Goal: Task Accomplishment & Management: Use online tool/utility

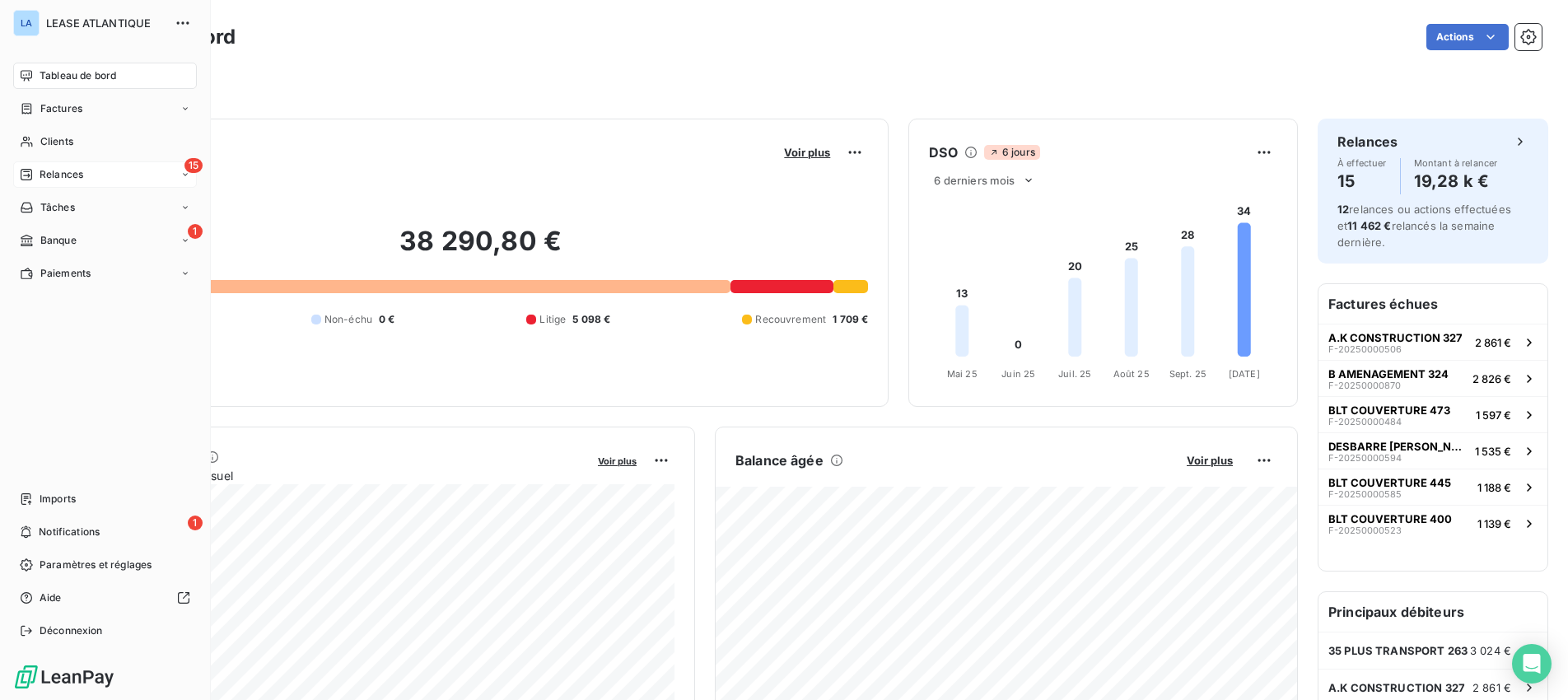
click at [54, 172] on span "Relances" at bounding box center [62, 175] width 43 height 15
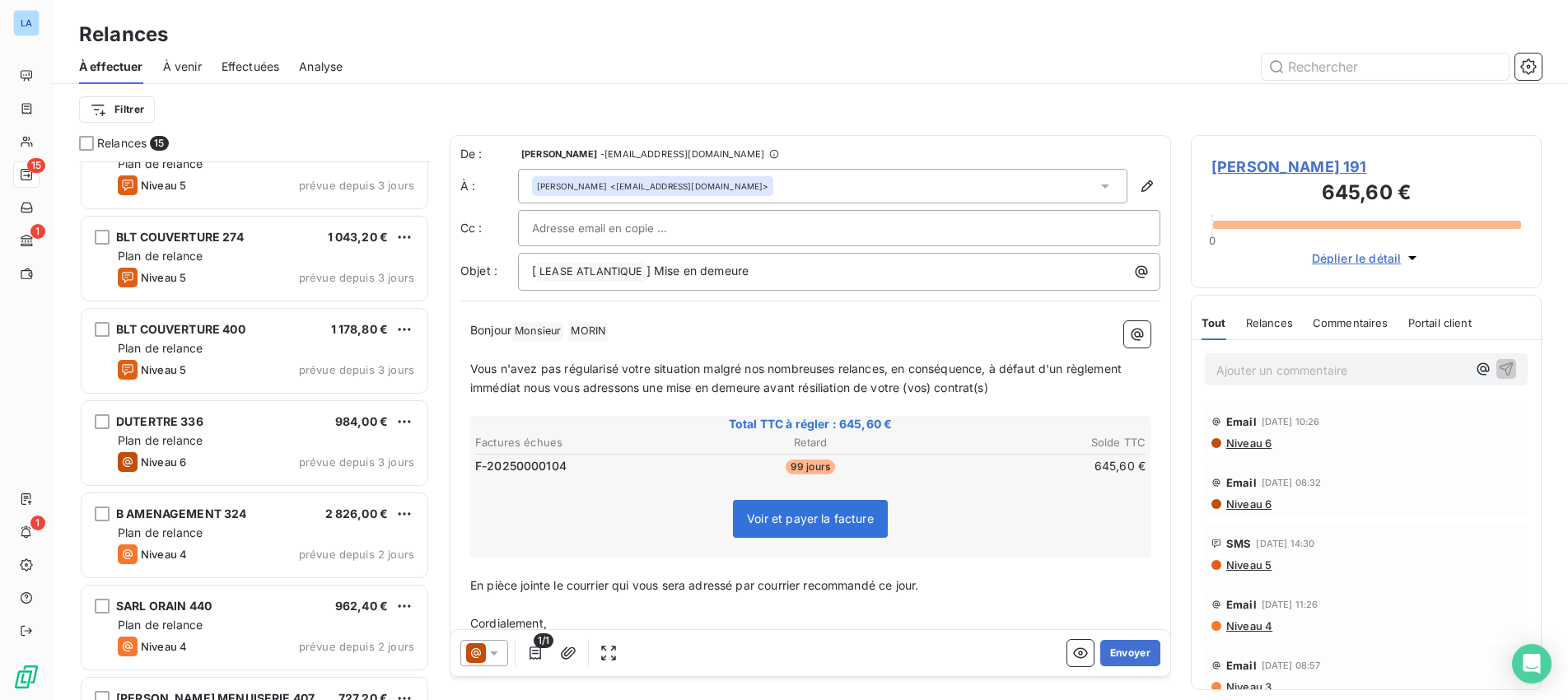
scroll to position [509, 0]
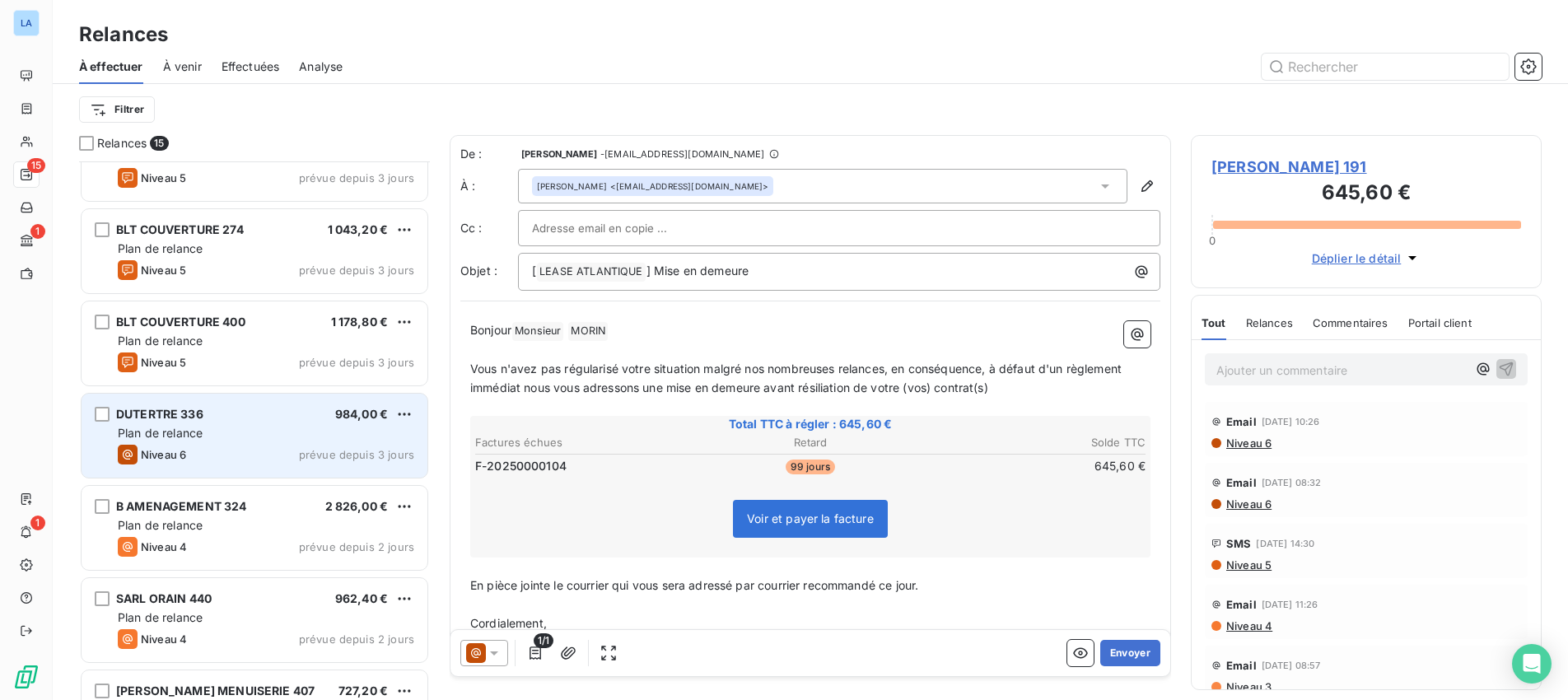
click at [279, 428] on div "Plan de relance" at bounding box center [266, 434] width 296 height 17
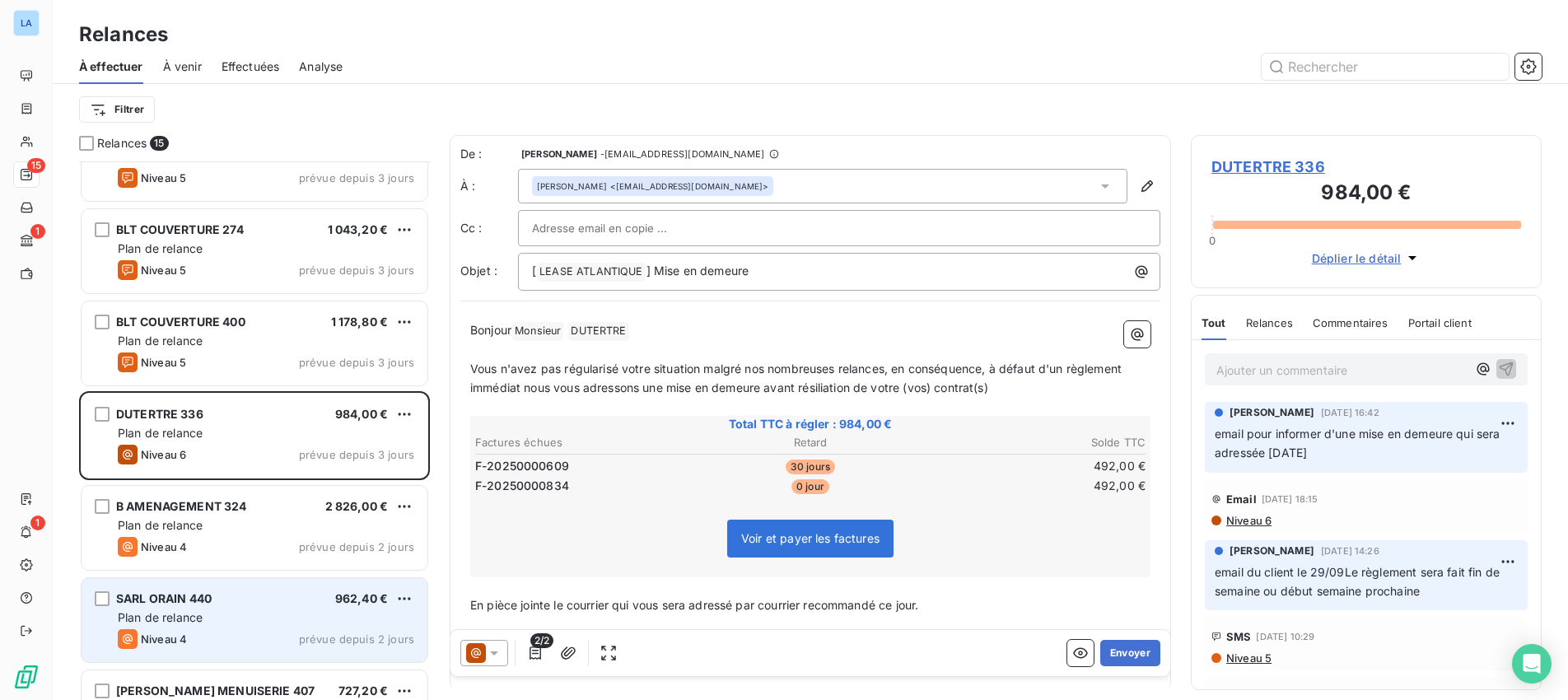
click at [279, 605] on div "SARL ORAIN 440 962,40 €" at bounding box center [266, 599] width 296 height 15
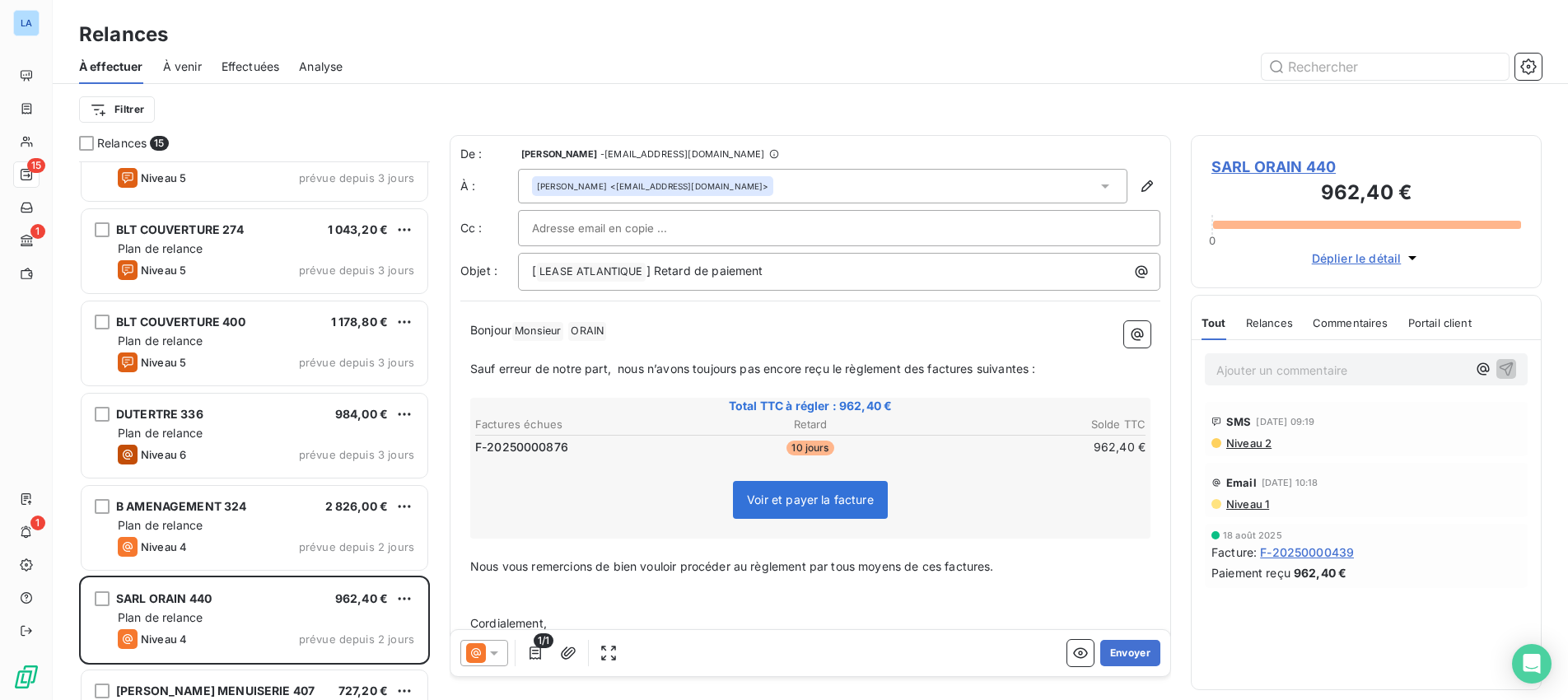
scroll to position [51, 0]
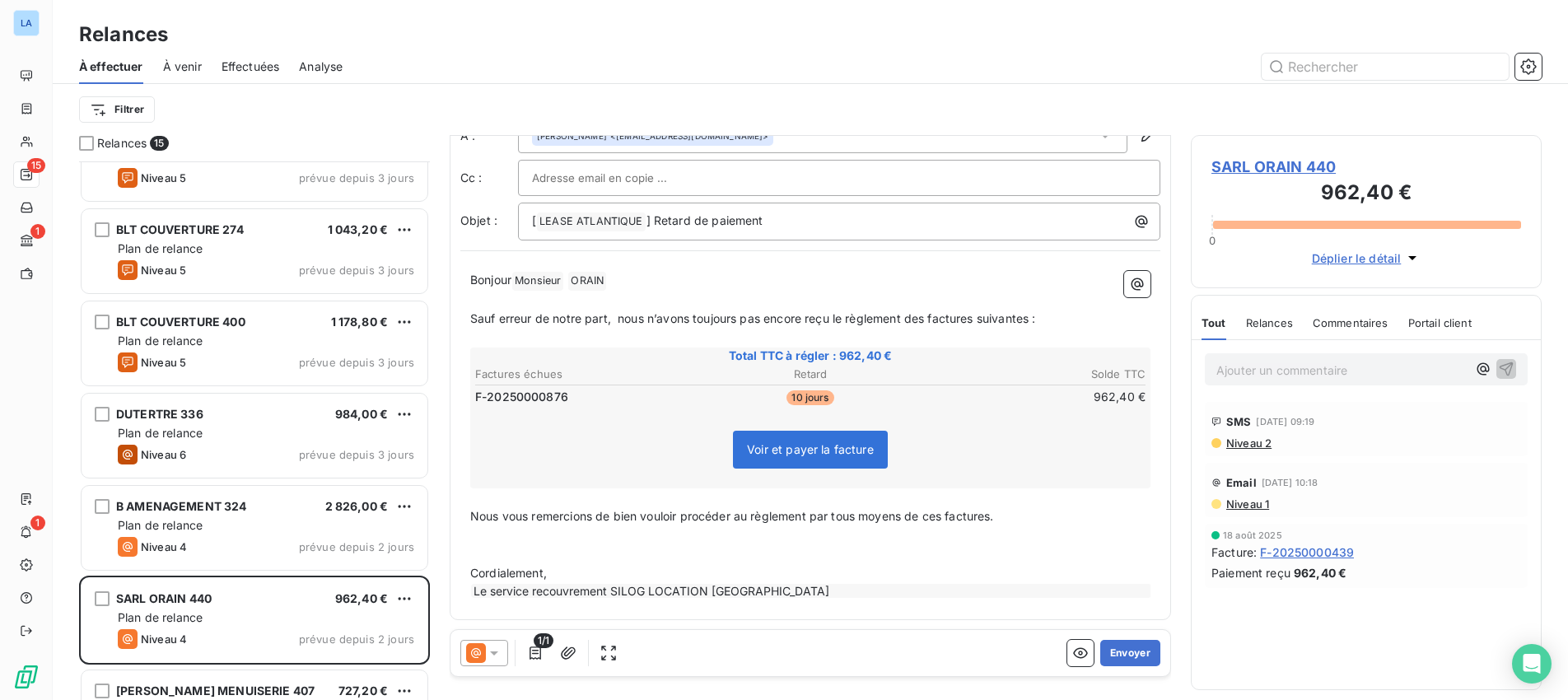
click at [497, 658] on icon at bounding box center [494, 653] width 17 height 17
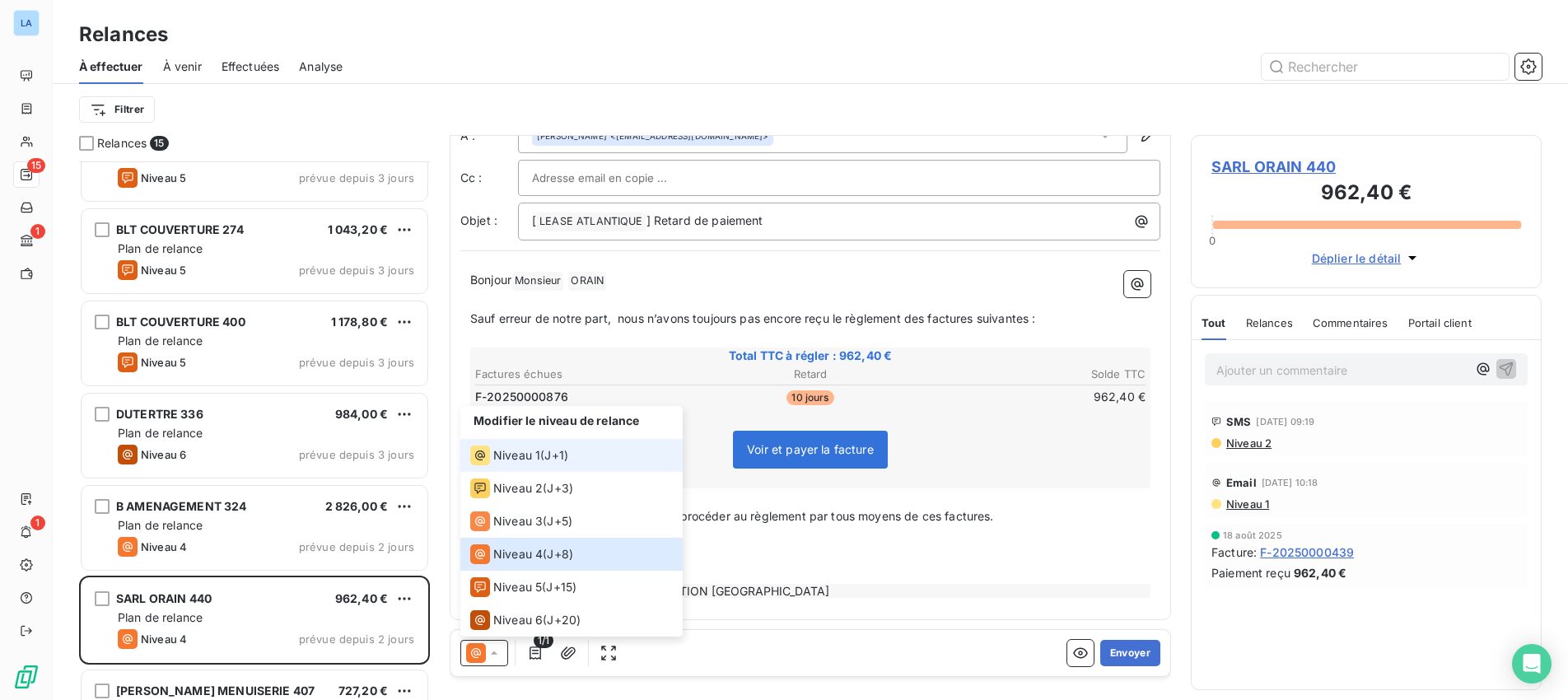
click at [534, 457] on span "Niveau 1" at bounding box center [517, 455] width 47 height 17
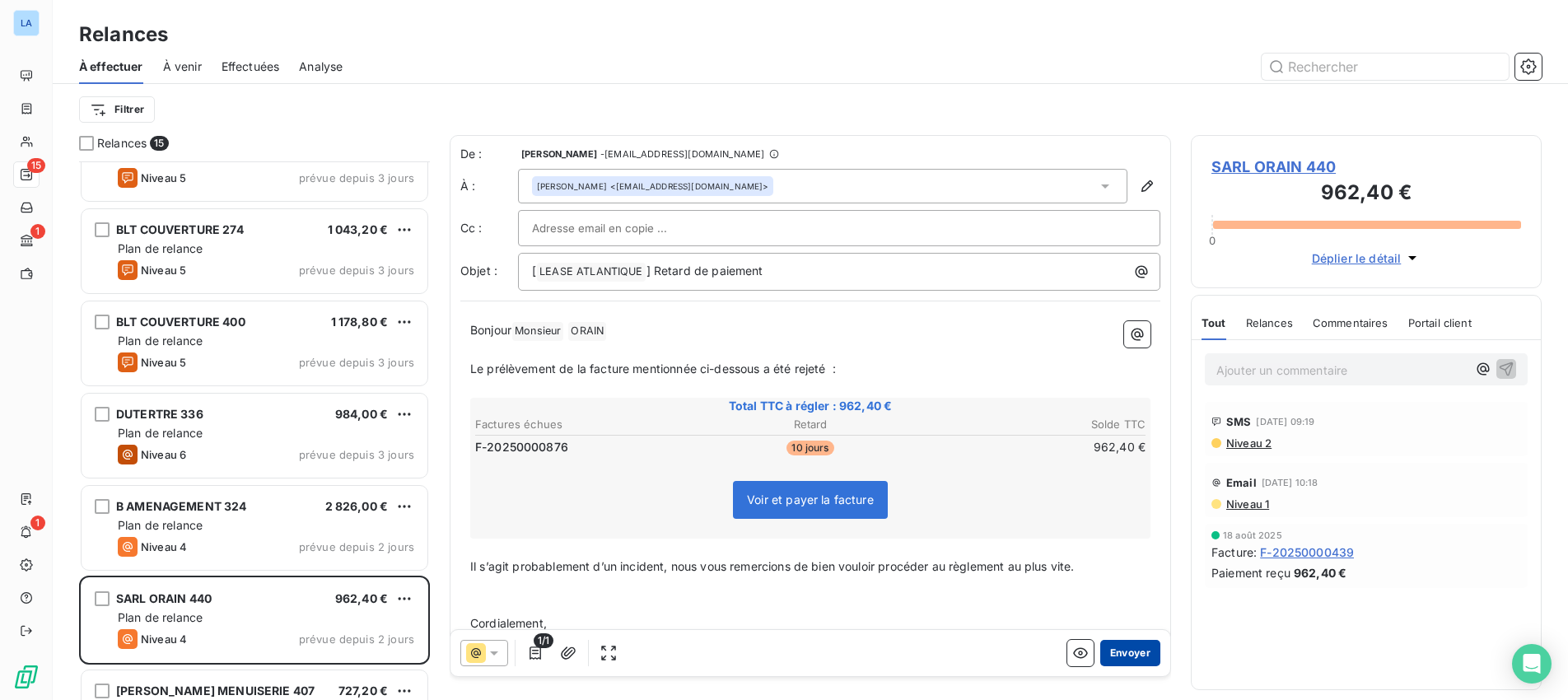
click at [1128, 648] on button "Envoyer" at bounding box center [1130, 653] width 60 height 27
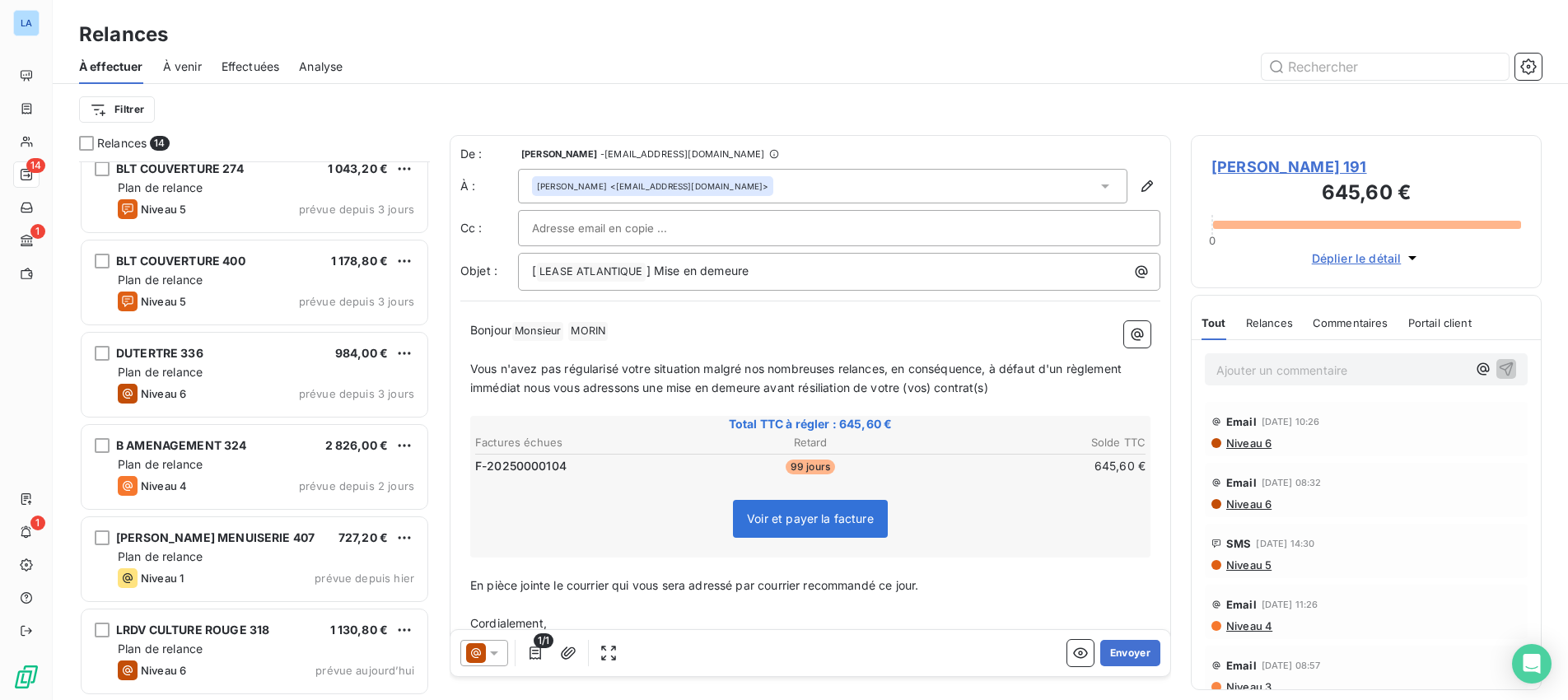
scroll to position [613, 0]
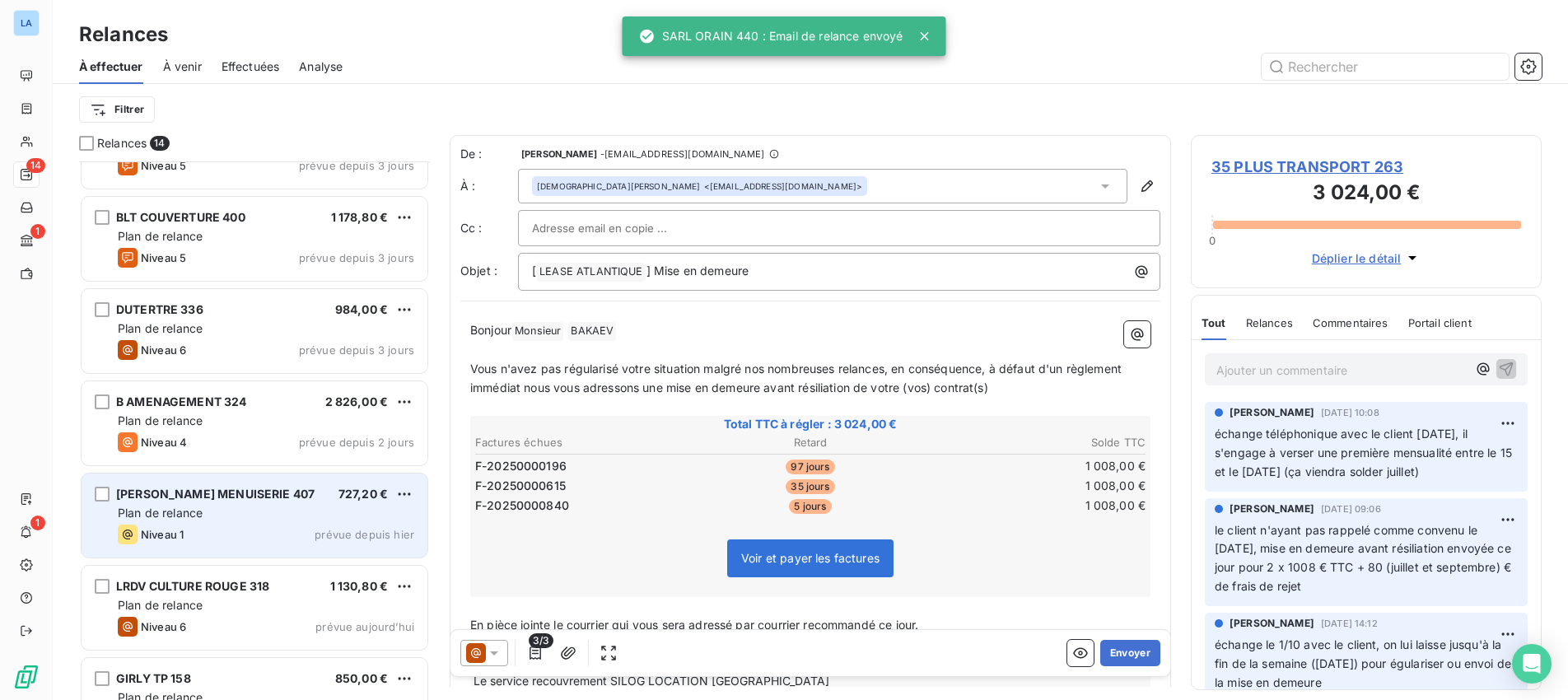
click at [260, 514] on div "Plan de relance" at bounding box center [266, 514] width 296 height 17
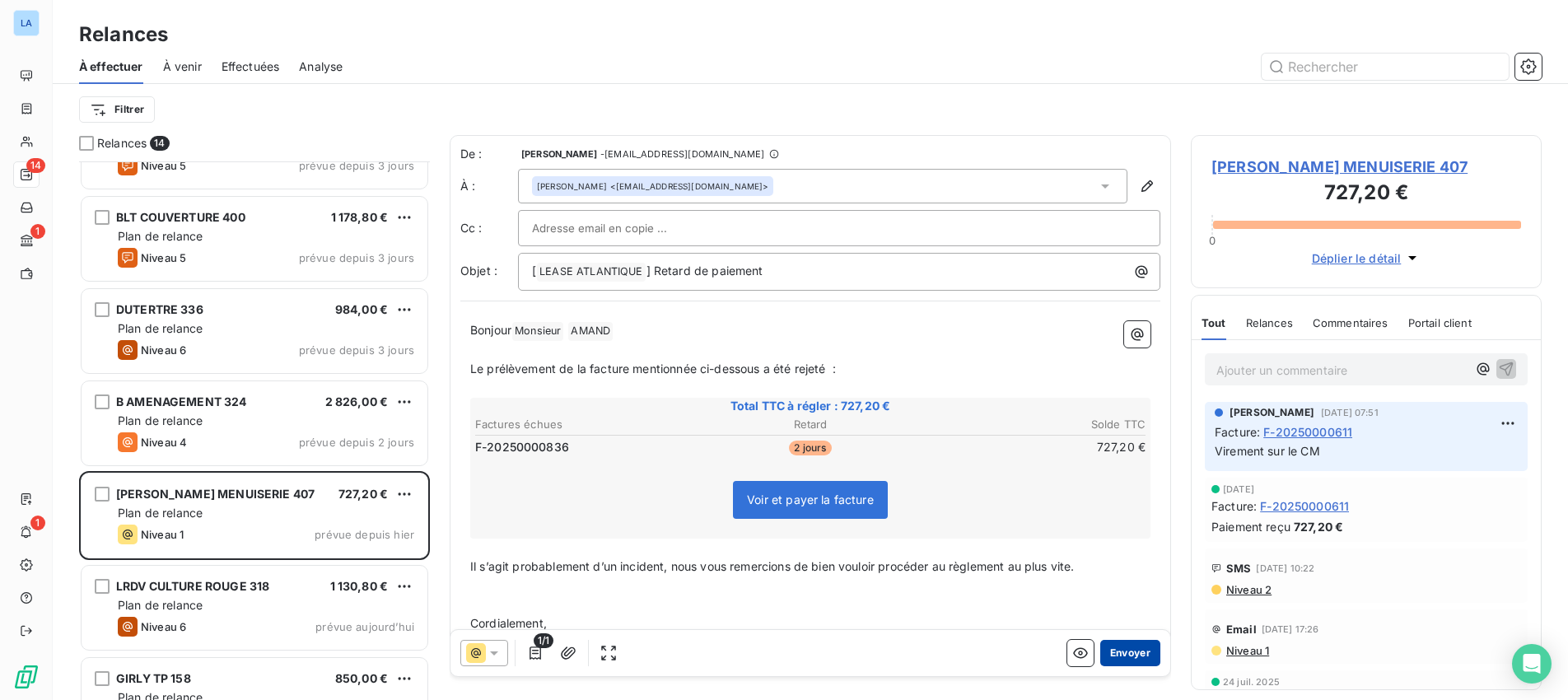
click at [1127, 650] on button "Envoyer" at bounding box center [1130, 653] width 60 height 27
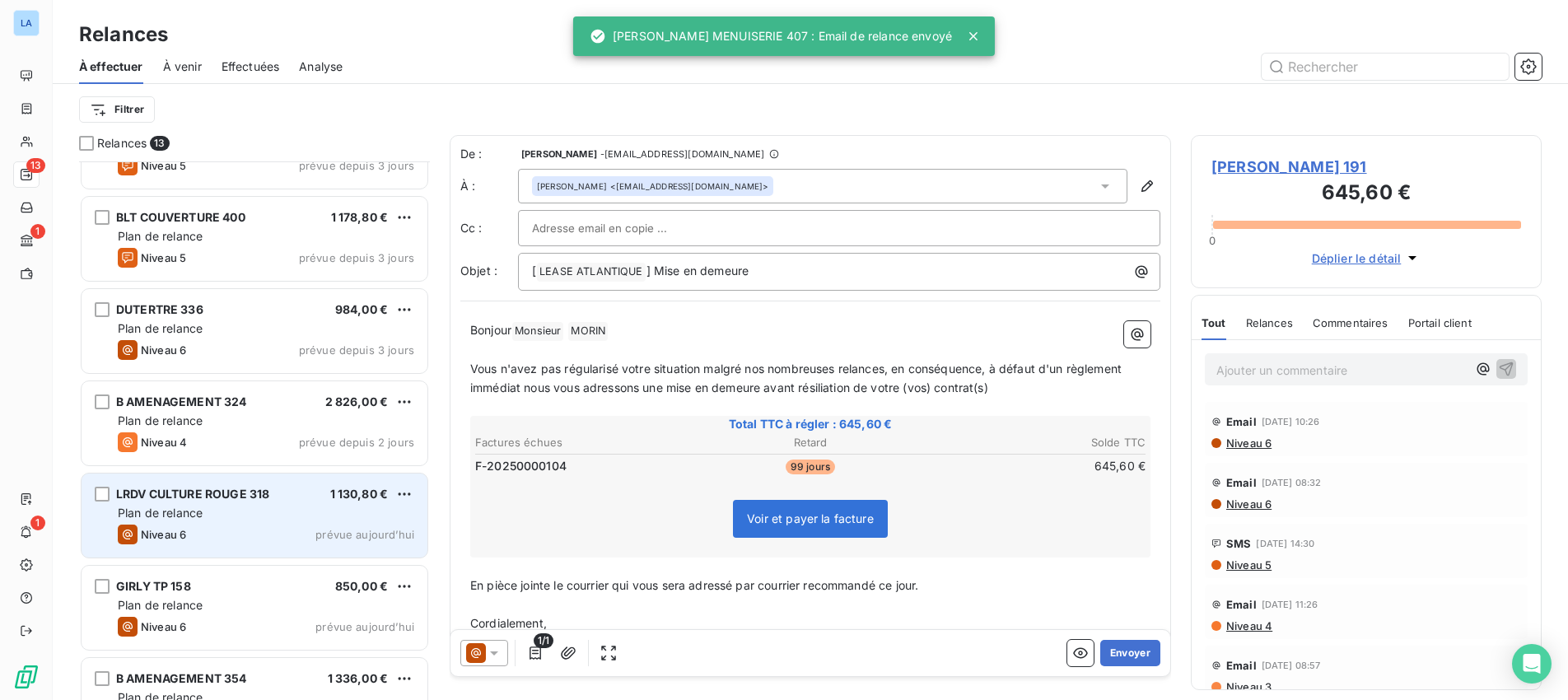
click at [266, 504] on div "LRDV CULTURE ROUGE 318 1 130,80 € Plan de relance Niveau 6 prévue [DATE]" at bounding box center [255, 515] width 346 height 84
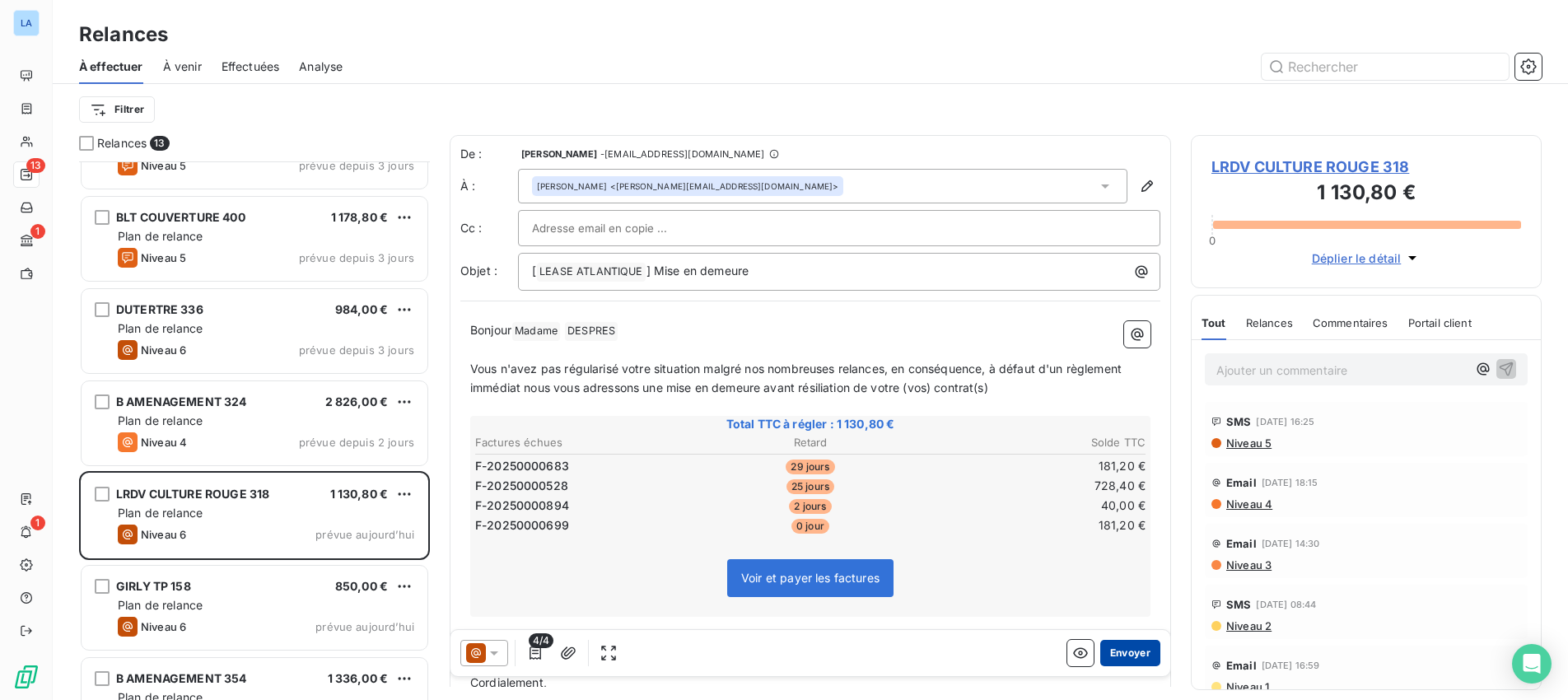
click at [1125, 652] on button "Envoyer" at bounding box center [1130, 653] width 60 height 27
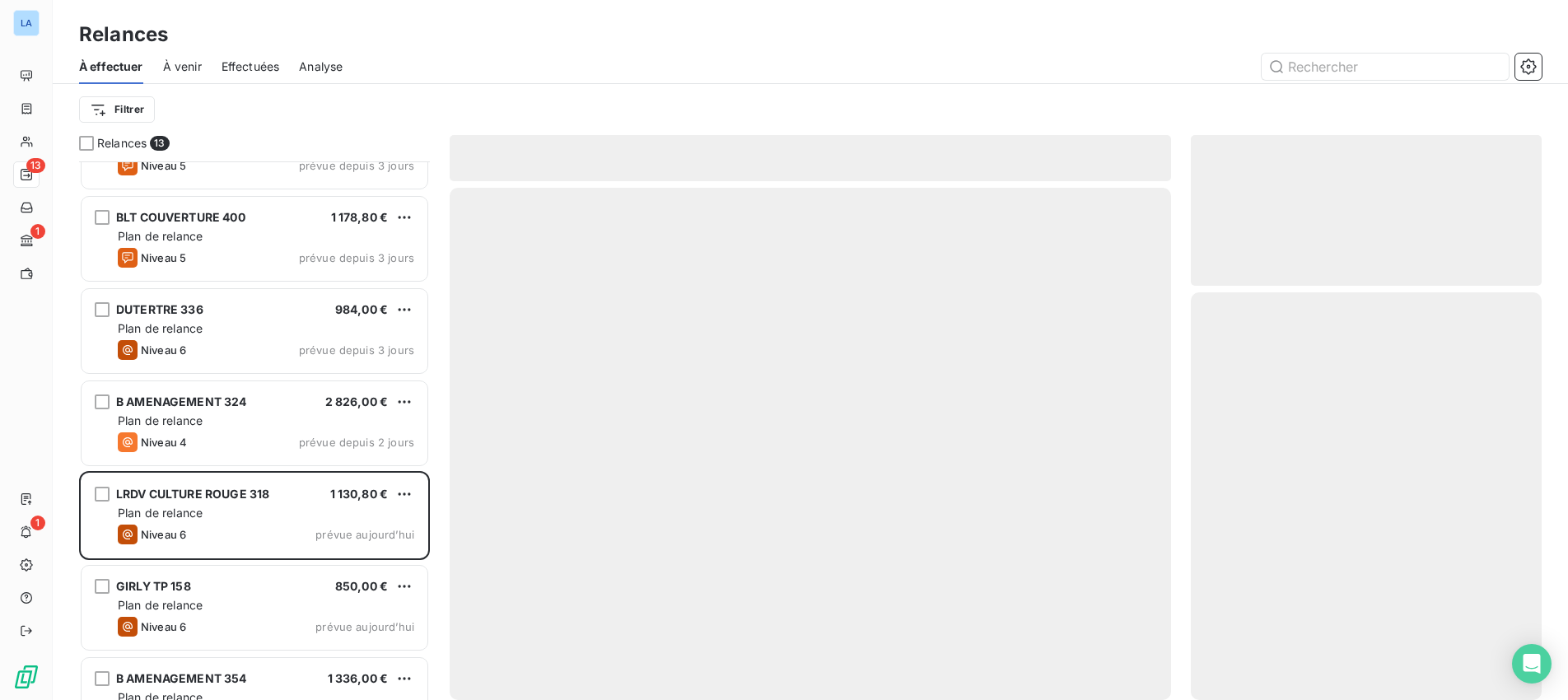
scroll to position [568, 0]
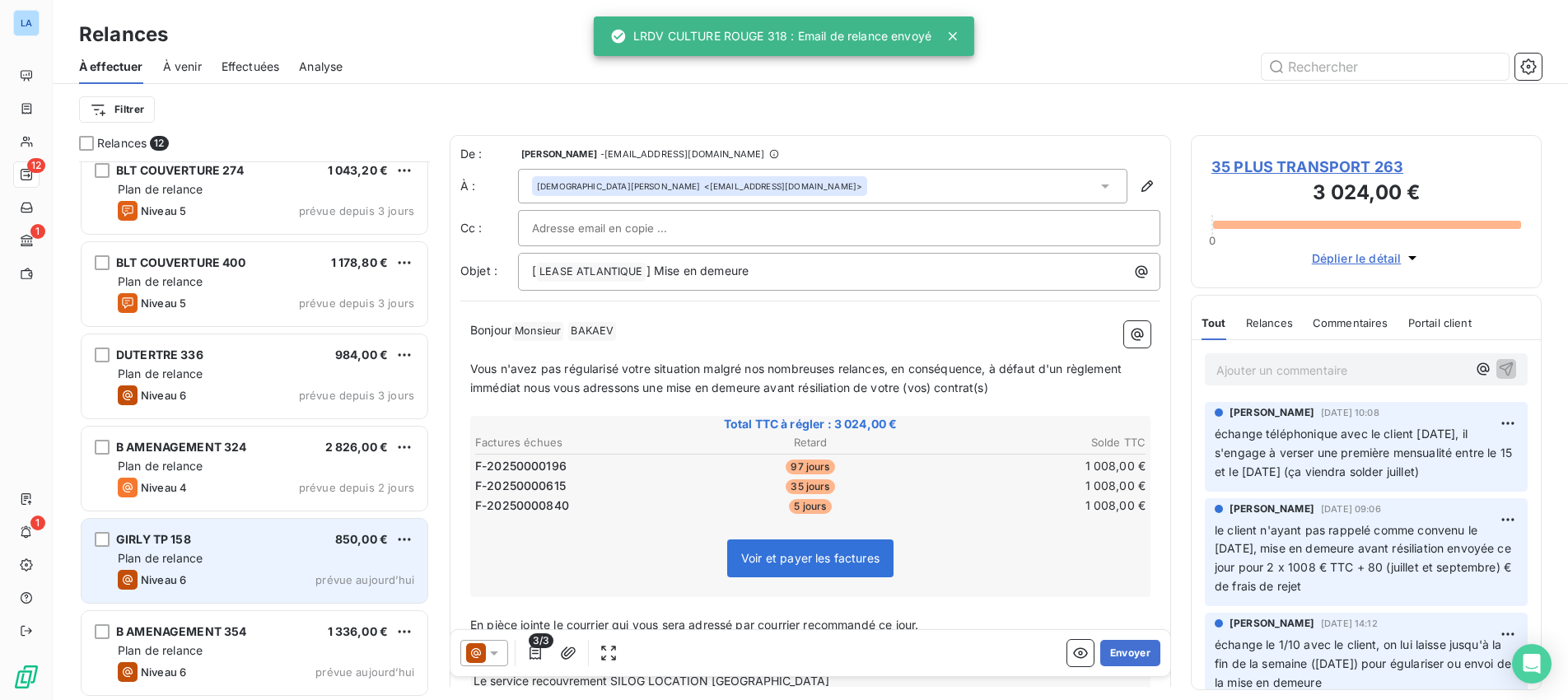
click at [235, 554] on div "Plan de relance" at bounding box center [266, 559] width 296 height 17
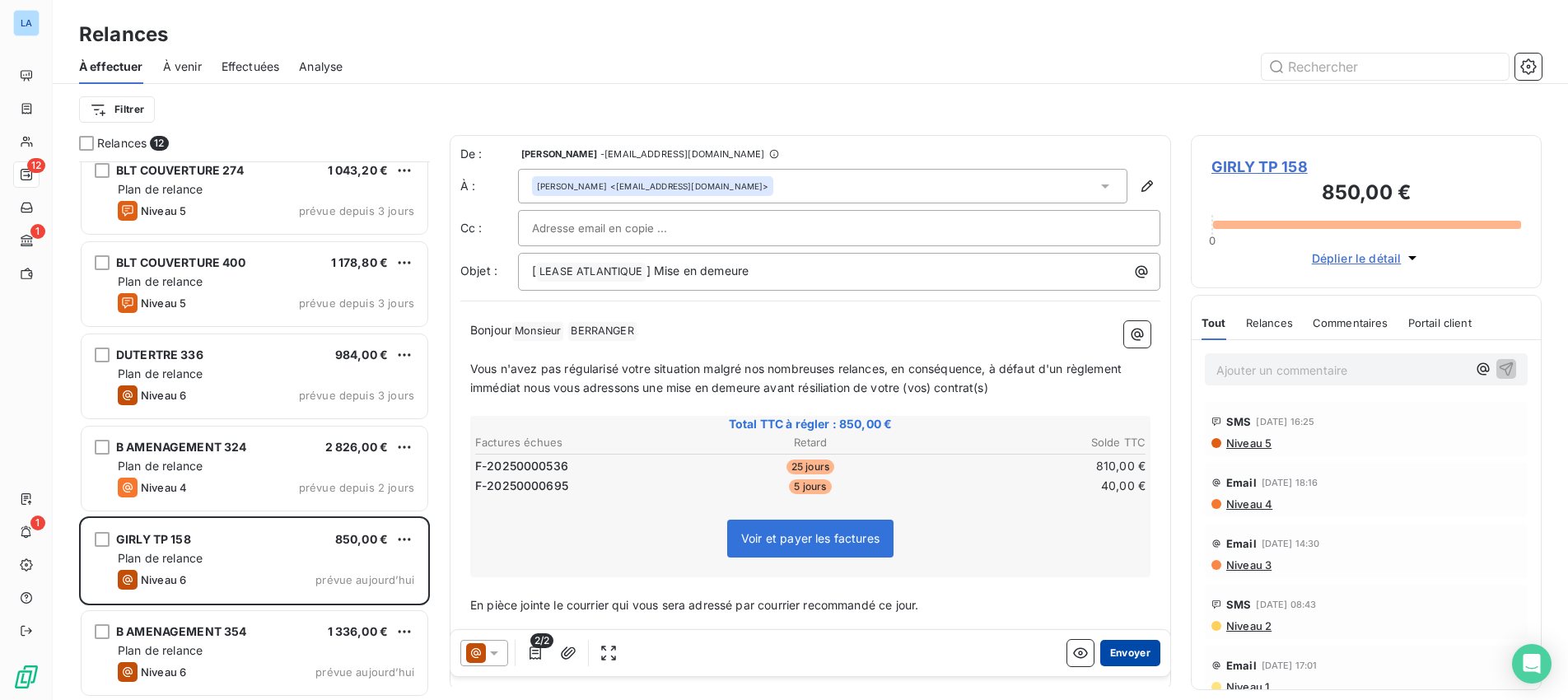
click at [1135, 648] on button "Envoyer" at bounding box center [1130, 653] width 60 height 27
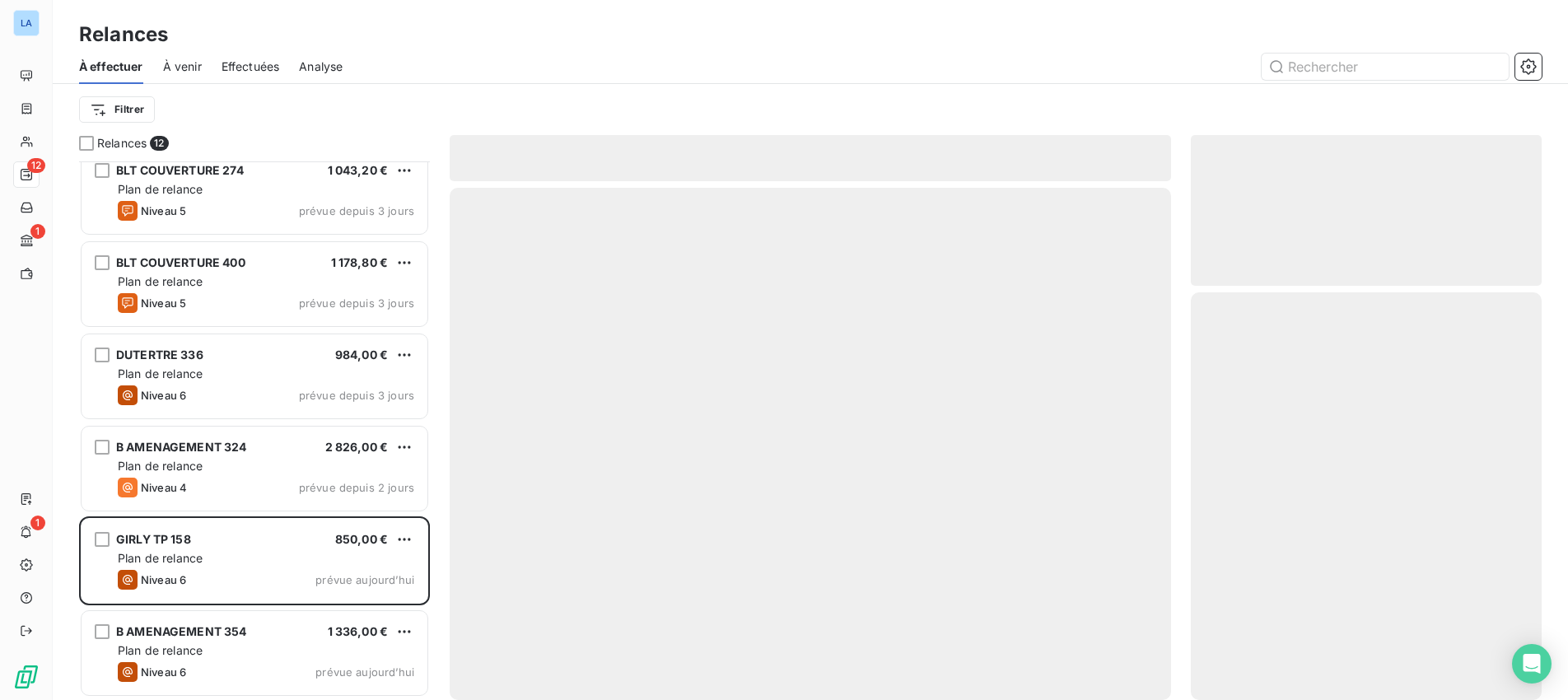
scroll to position [476, 0]
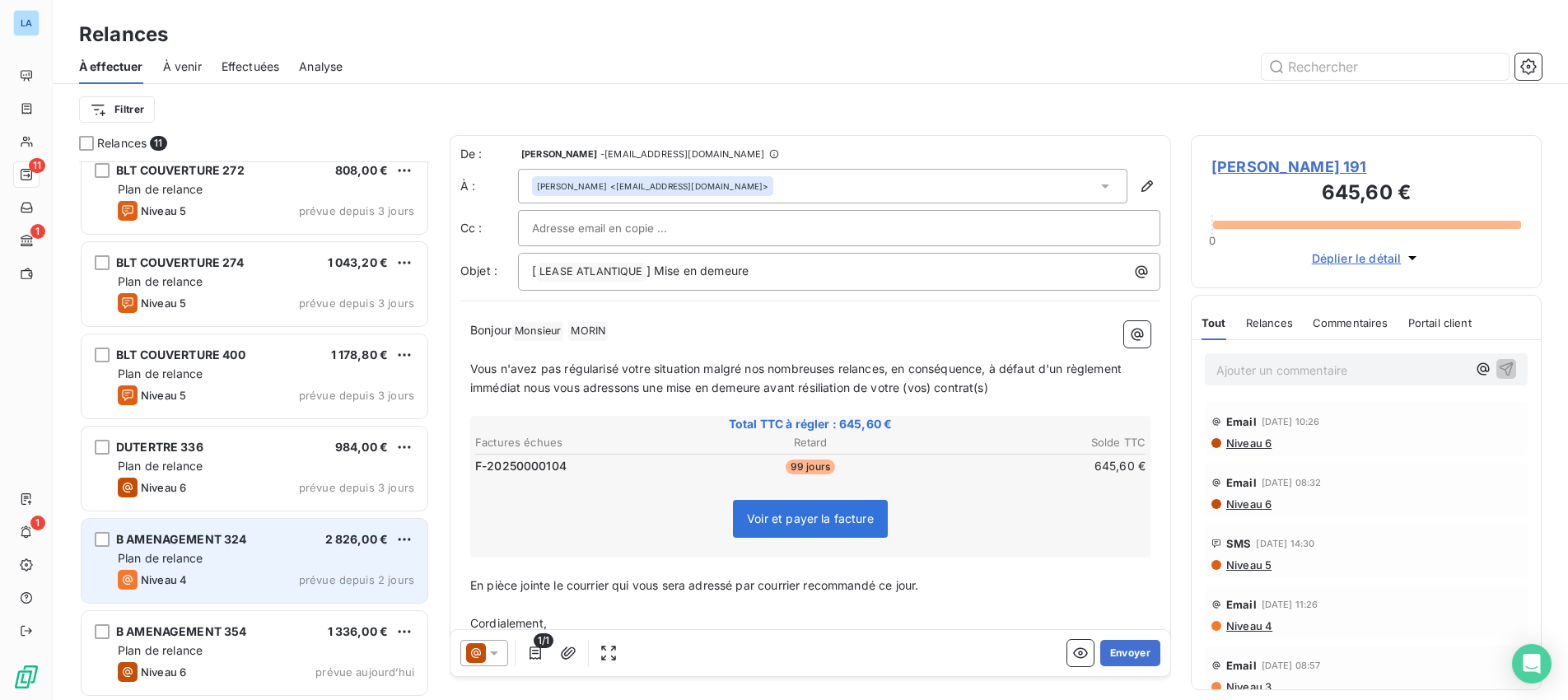
scroll to position [477, 0]
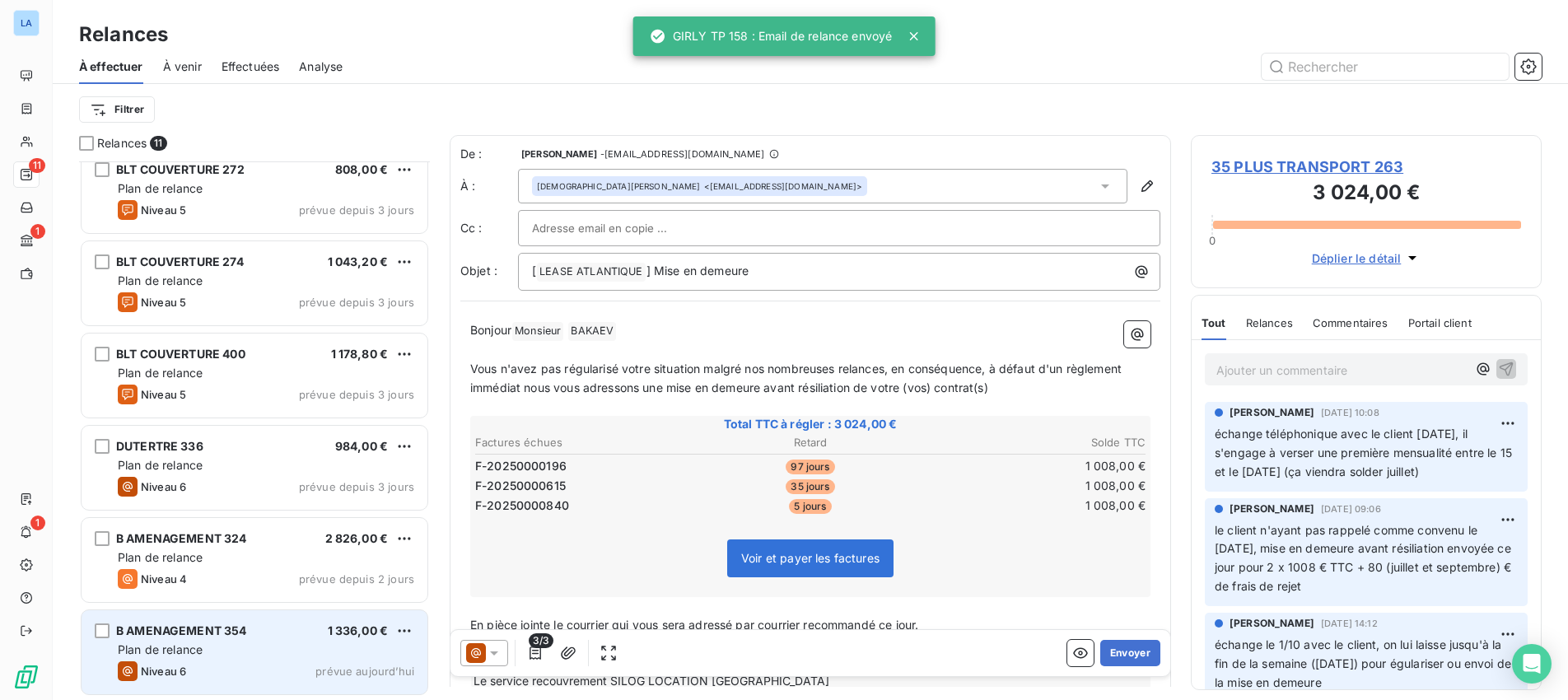
click at [349, 658] on div "B AMENAGEMENT 354 1 336,00 € Plan de relance Niveau 6 prévue [DATE]" at bounding box center [255, 652] width 346 height 84
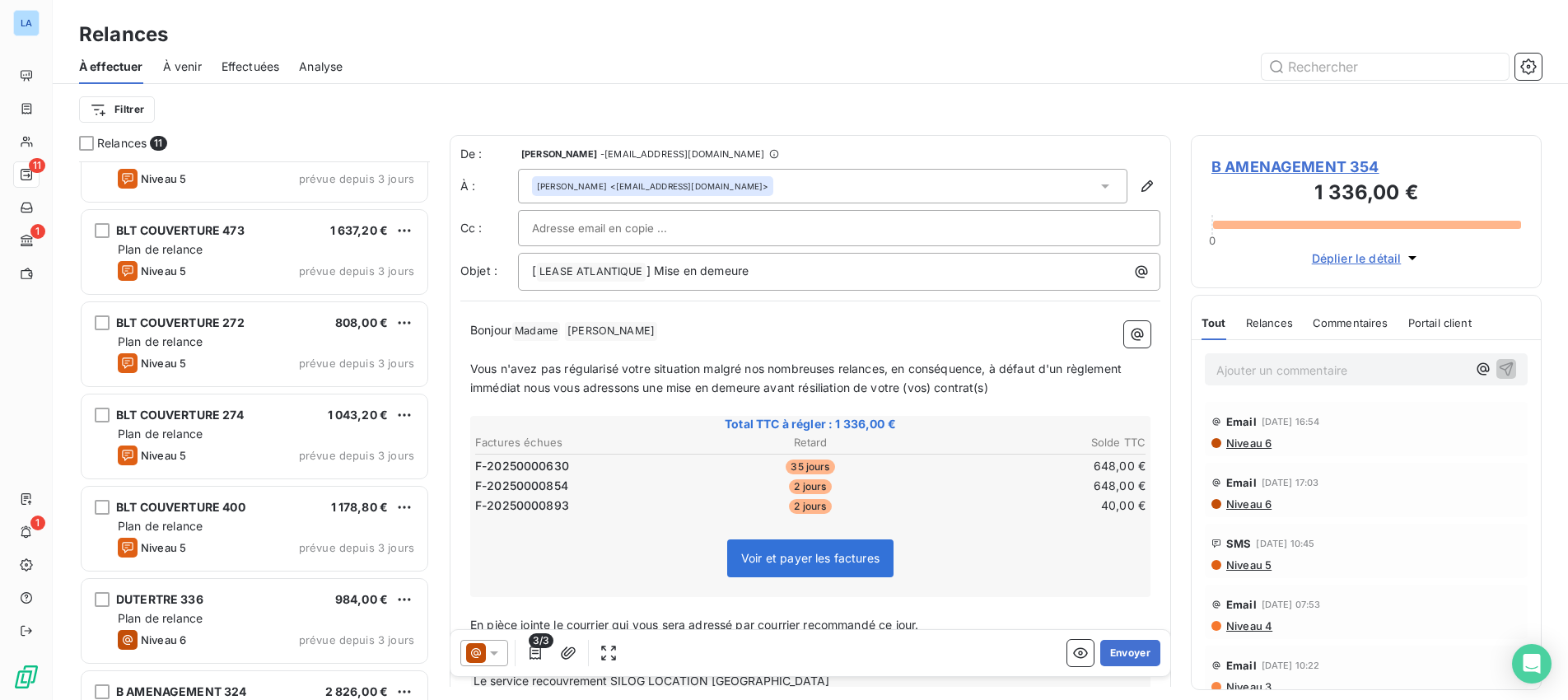
scroll to position [325, 0]
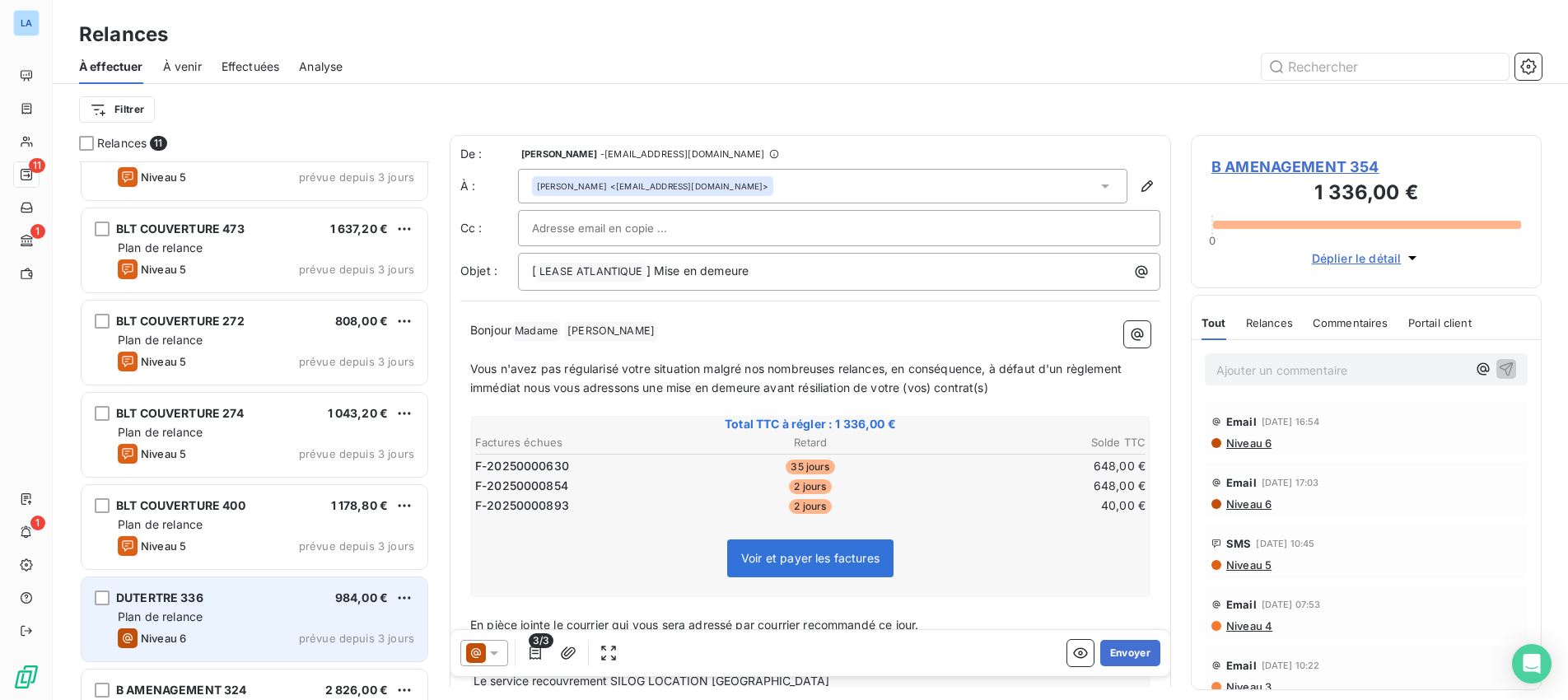
click at [311, 606] on div "DUTERTRE 336 984,00 € Plan de relance Niveau 6 prévue depuis 3 jours" at bounding box center [255, 619] width 346 height 84
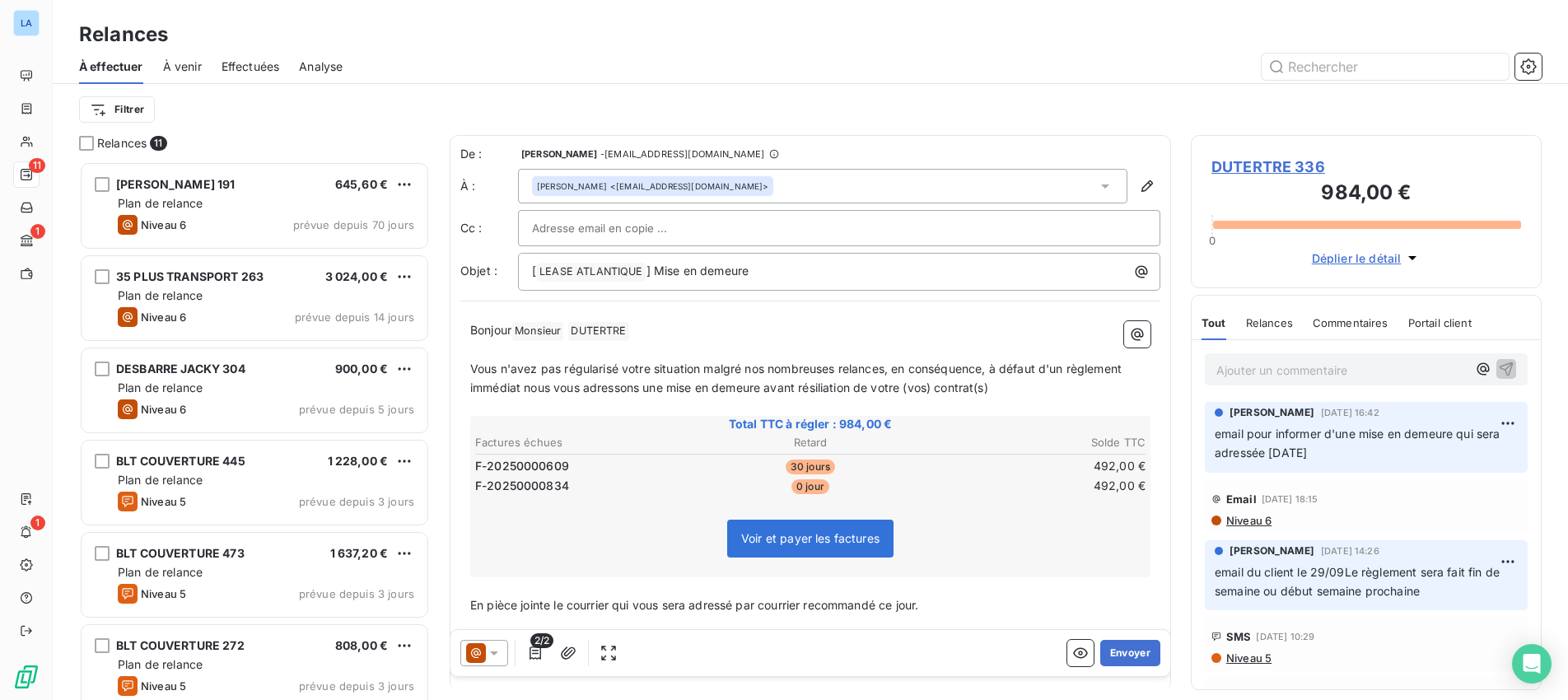
click at [181, 63] on span "À venir" at bounding box center [182, 67] width 39 height 17
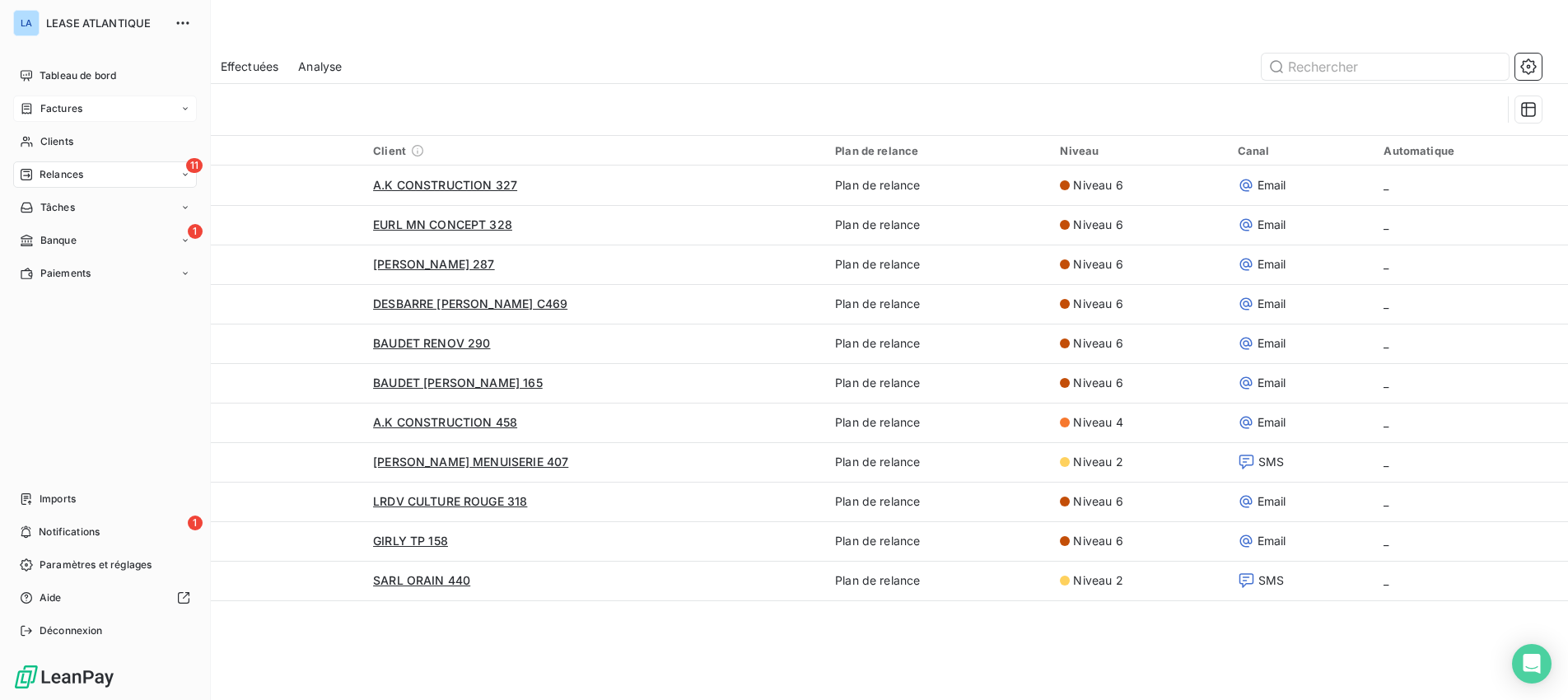
click at [53, 108] on span "Factures" at bounding box center [62, 109] width 42 height 15
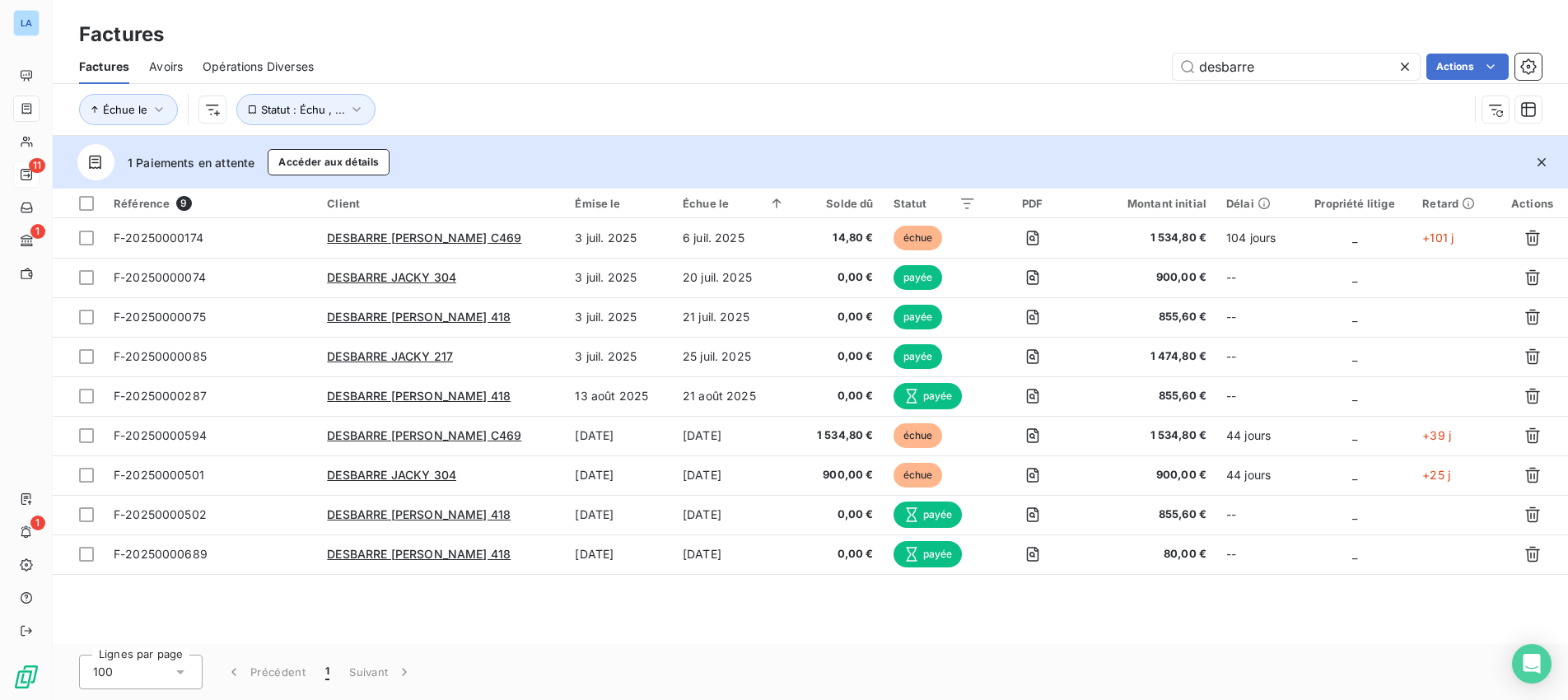
click at [1405, 66] on icon at bounding box center [1405, 67] width 17 height 17
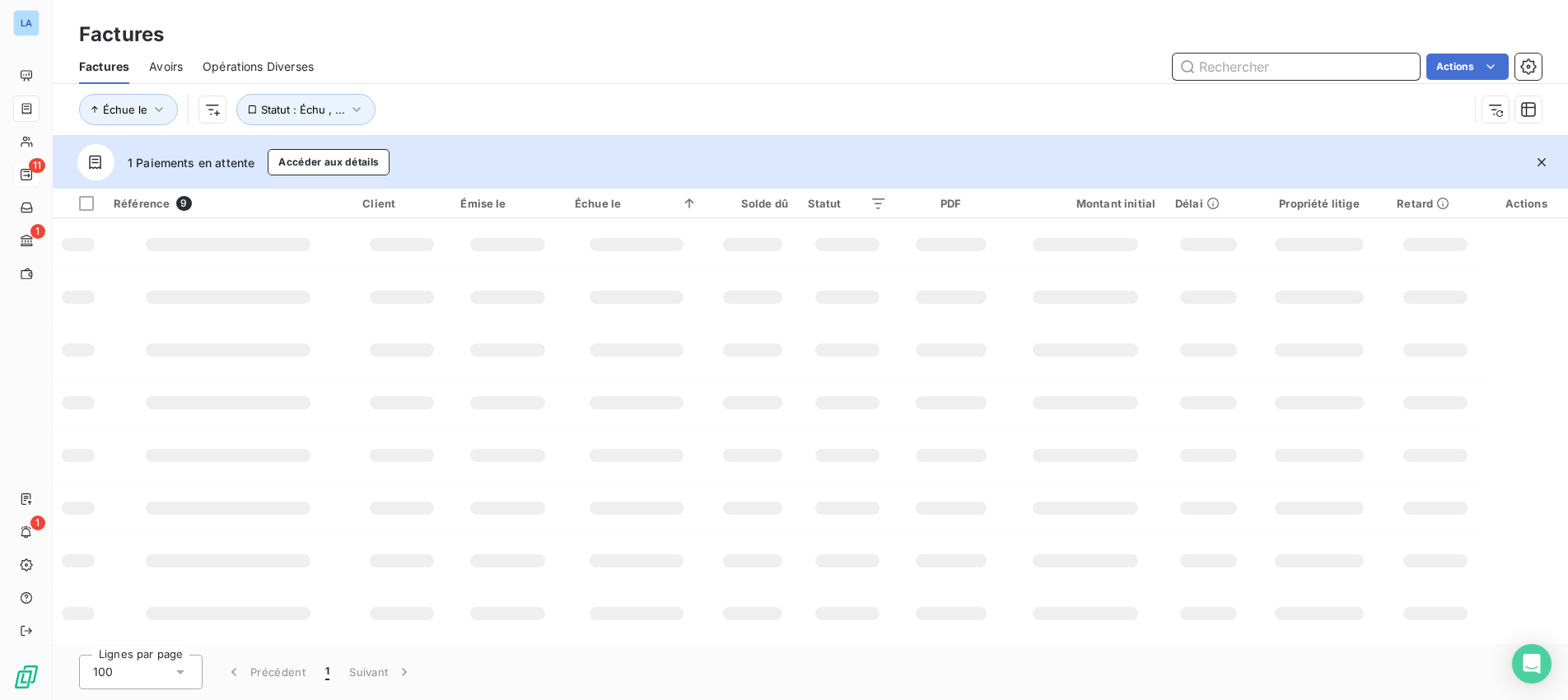
click at [1308, 63] on input "text" at bounding box center [1296, 67] width 247 height 27
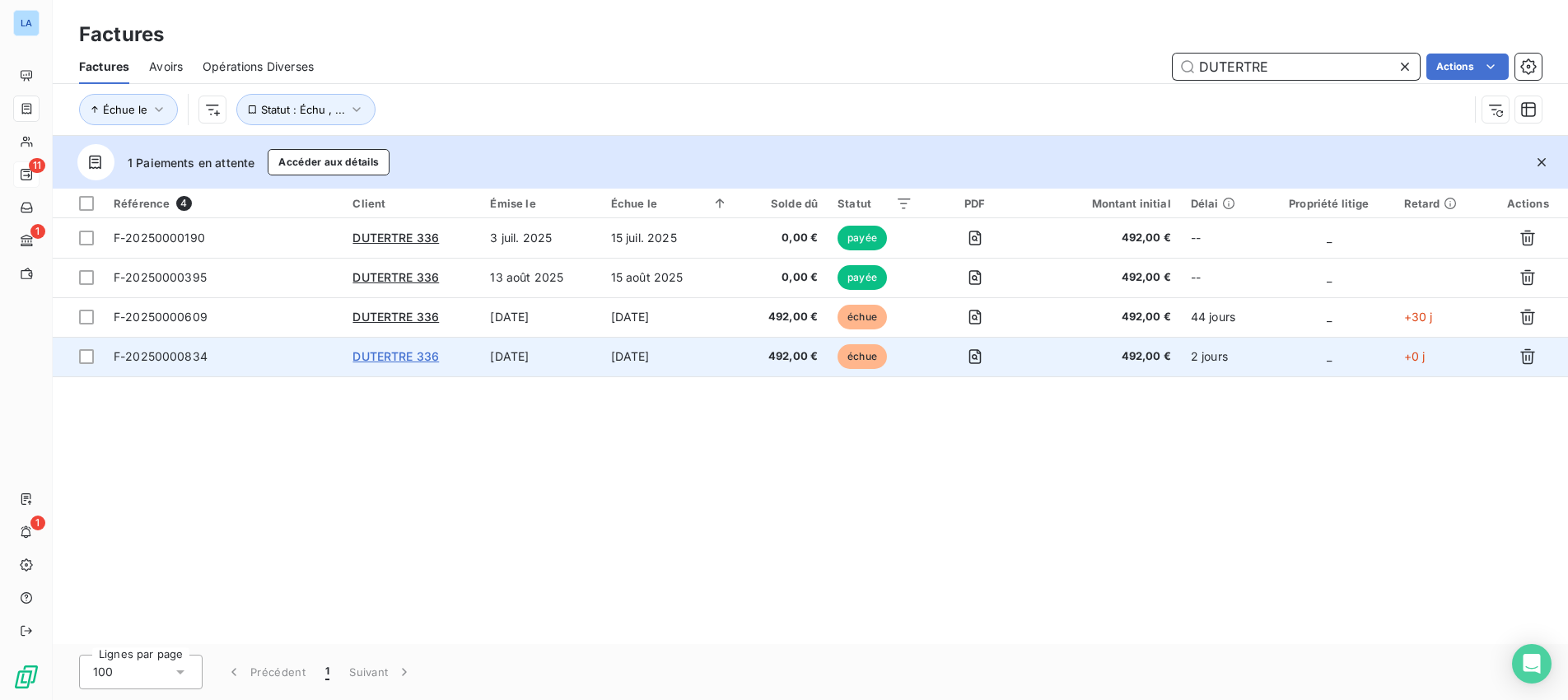
type input "DUTERTRE"
click at [386, 354] on span "DUTERTRE 336" at bounding box center [396, 356] width 87 height 14
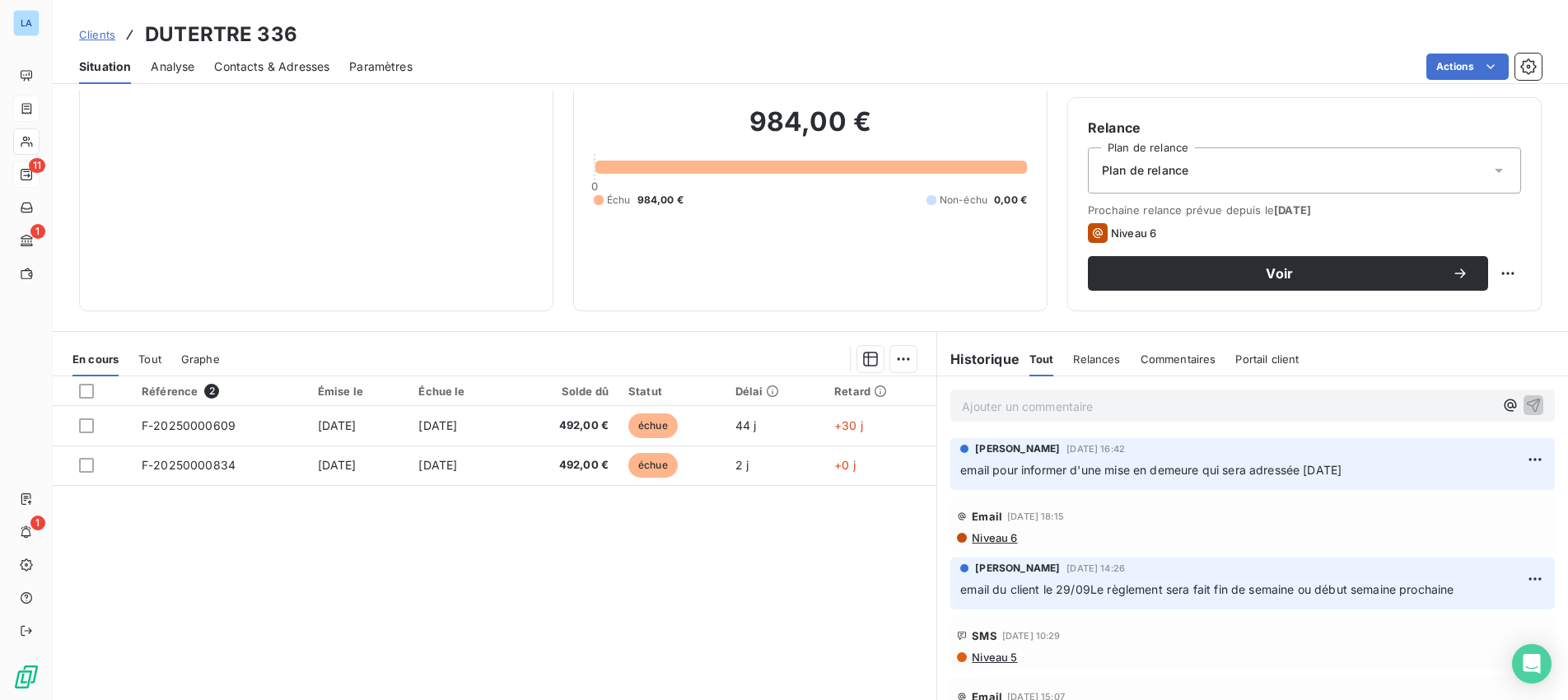
scroll to position [122, 0]
